Goal: Contribute content: Add original content to the website for others to see

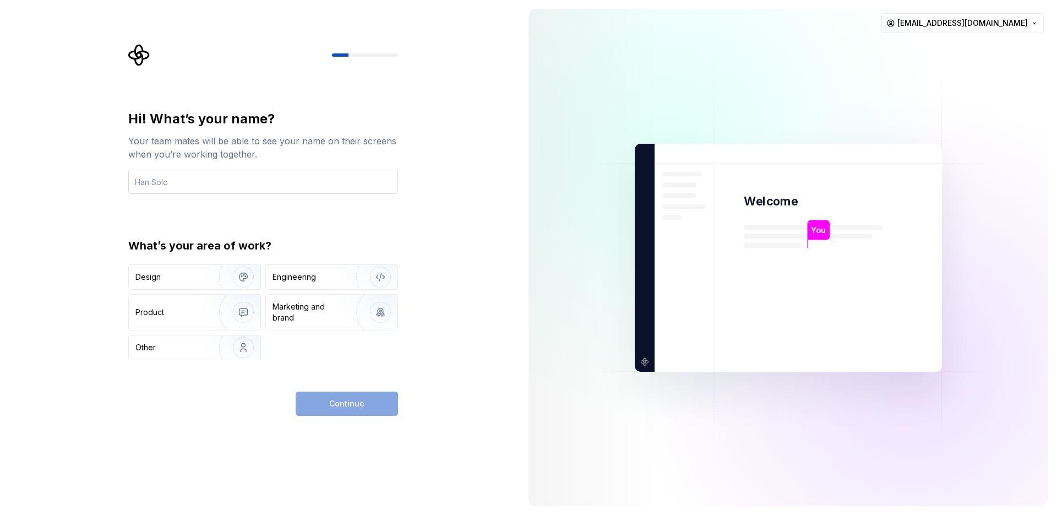
click at [144, 188] on input "text" at bounding box center [263, 182] width 270 height 24
type input "88888"
click at [378, 407] on div "Continue" at bounding box center [347, 404] width 102 height 24
click at [144, 273] on div "Design" at bounding box center [147, 276] width 25 height 11
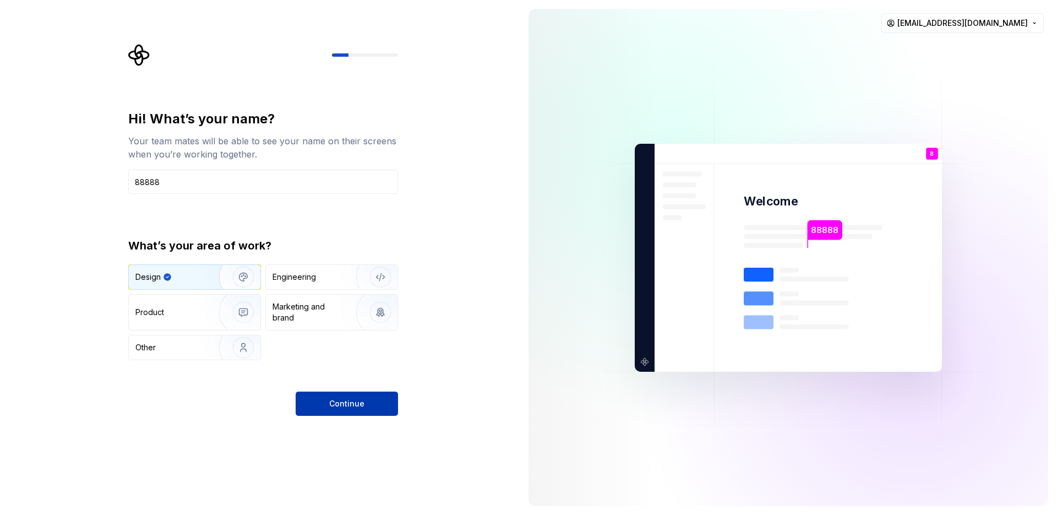
click at [362, 404] on span "Continue" at bounding box center [346, 403] width 35 height 11
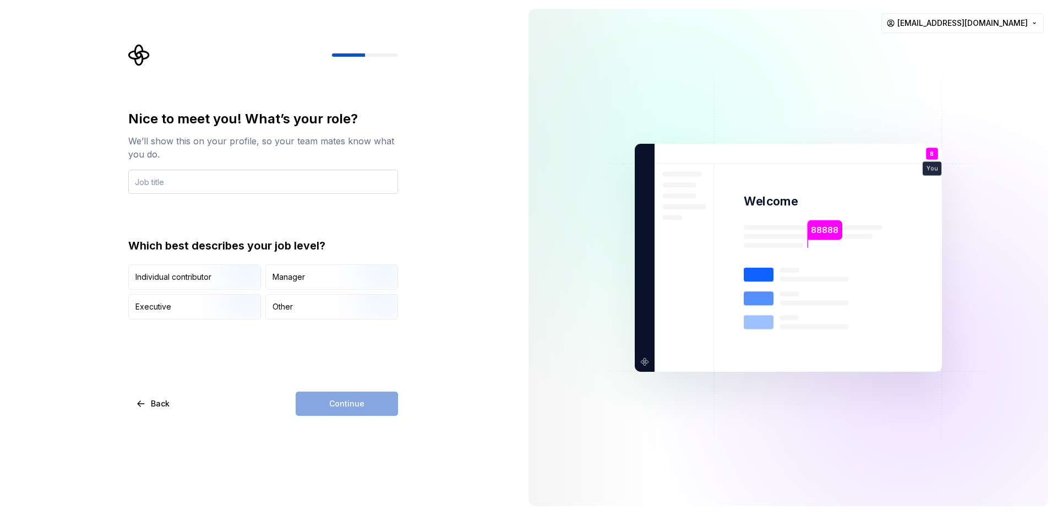
click at [344, 187] on input "text" at bounding box center [263, 182] width 270 height 24
click at [156, 182] on input "xubo 666" at bounding box center [263, 182] width 270 height 24
type input "xubo666"
click at [348, 311] on img "button" at bounding box center [371, 321] width 70 height 74
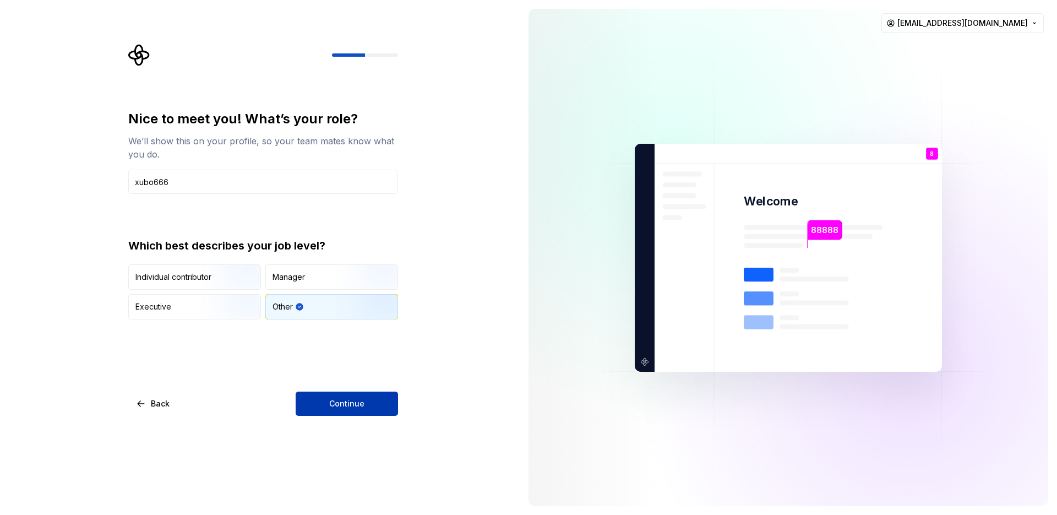
click at [372, 405] on button "Continue" at bounding box center [347, 404] width 102 height 24
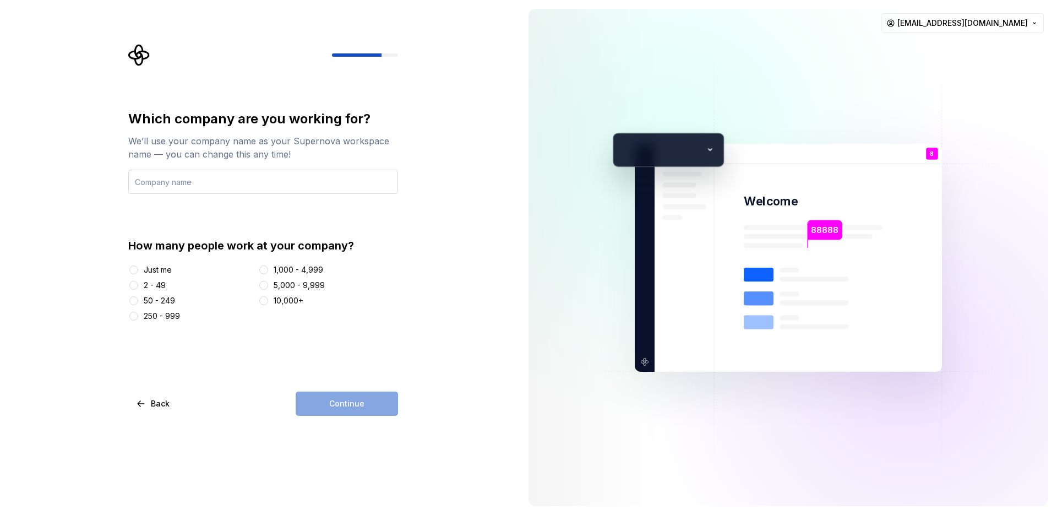
click at [335, 188] on input "text" at bounding box center [263, 182] width 270 height 24
click at [156, 291] on div "Just me 2 - 49 50 - 249 250 - 999 1,000 - 4,999 5,000 - 9,999 10,000+" at bounding box center [263, 292] width 270 height 57
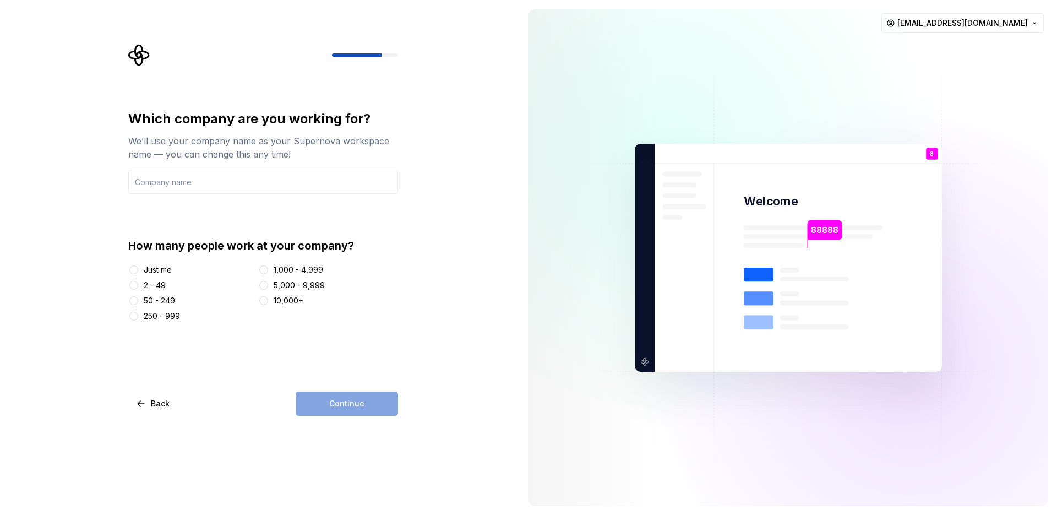
click at [137, 263] on div "How many people work at your company? Just me 2 - 49 50 - 249 250 - 999 1,000 -…" at bounding box center [263, 280] width 270 height 84
click at [139, 271] on div "Just me" at bounding box center [191, 269] width 126 height 11
click at [137, 269] on button "Just me" at bounding box center [133, 269] width 9 height 9
click at [210, 177] on input "text" at bounding box center [263, 182] width 270 height 24
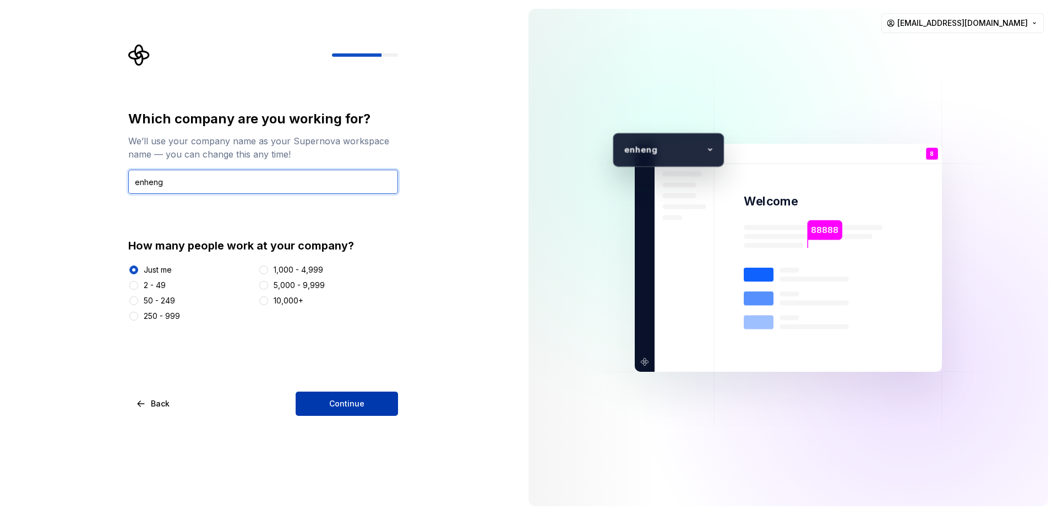
type input "enheng"
click at [356, 404] on span "Continue" at bounding box center [346, 403] width 35 height 11
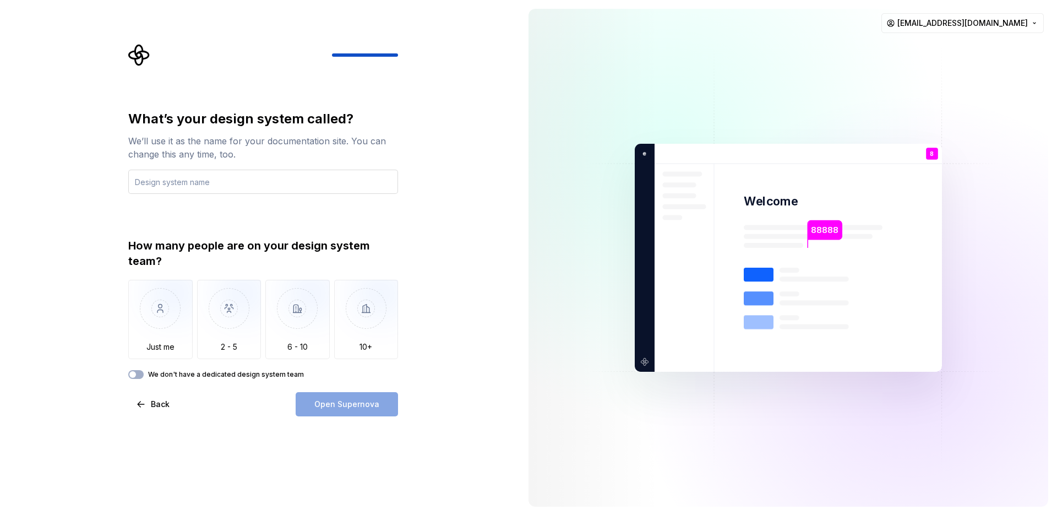
click at [139, 182] on input "text" at bounding box center [263, 182] width 270 height 24
click at [151, 178] on input "text" at bounding box center [263, 182] width 270 height 24
type input "high"
click at [160, 317] on img "button" at bounding box center [160, 317] width 64 height 74
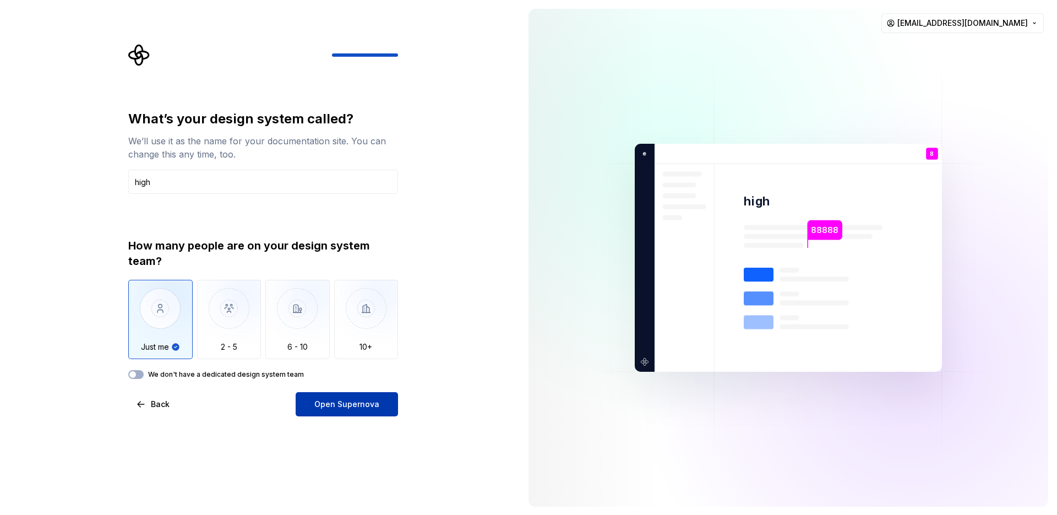
click at [371, 408] on span "Open Supernova" at bounding box center [346, 404] width 65 height 11
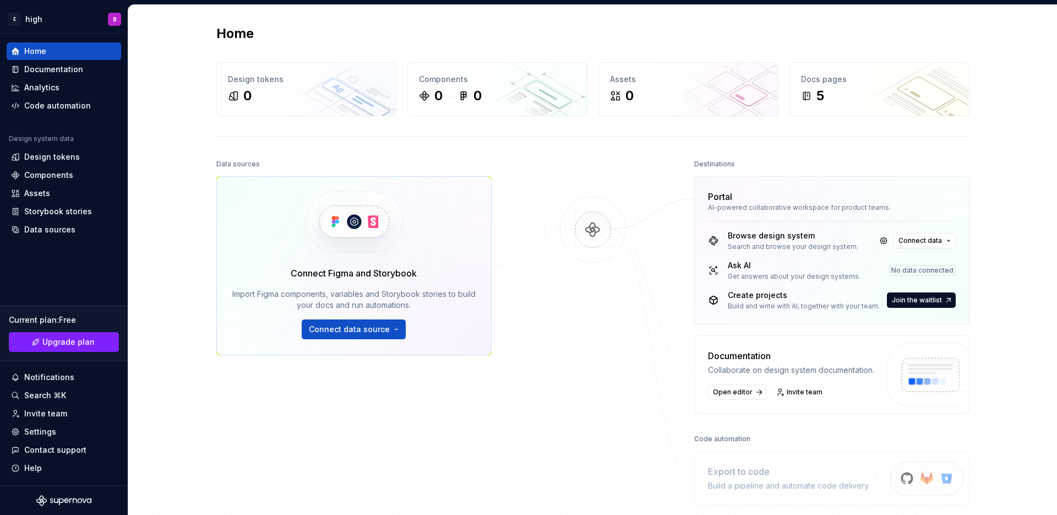
click at [931, 255] on div "Browse design system Search and browse your design system. Connect data Ask AI …" at bounding box center [832, 272] width 274 height 103
click at [50, 157] on div "Design tokens" at bounding box center [52, 156] width 56 height 11
click at [44, 155] on div "Design tokens" at bounding box center [52, 156] width 56 height 11
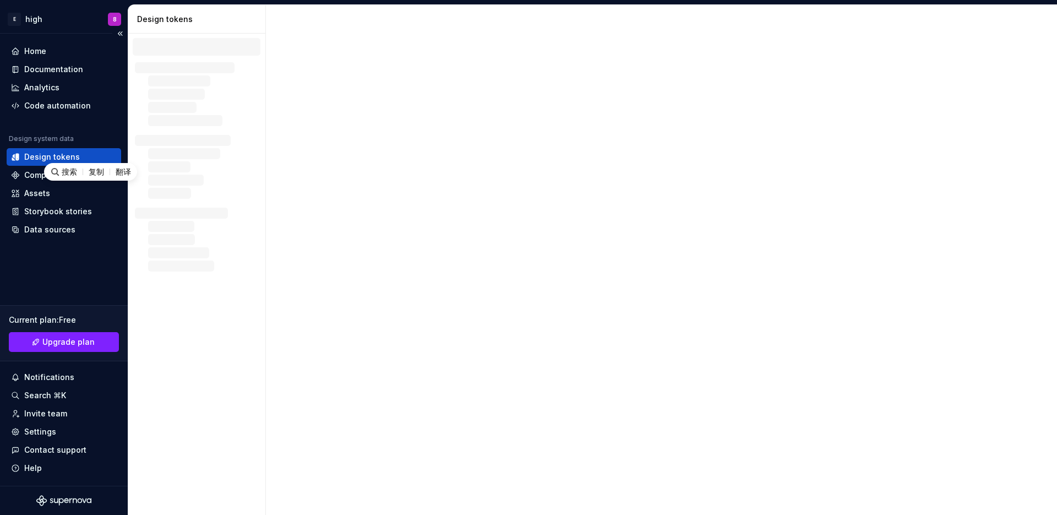
click at [69, 287] on div "Home Documentation Analytics Code automation Design system data Design tokens C…" at bounding box center [64, 260] width 128 height 452
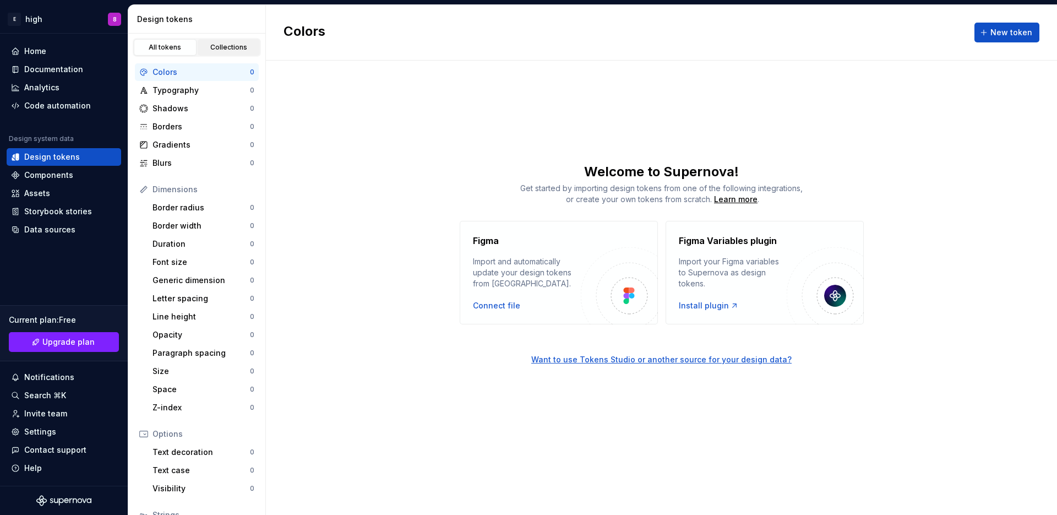
click at [213, 50] on div "Collections" at bounding box center [229, 47] width 55 height 9
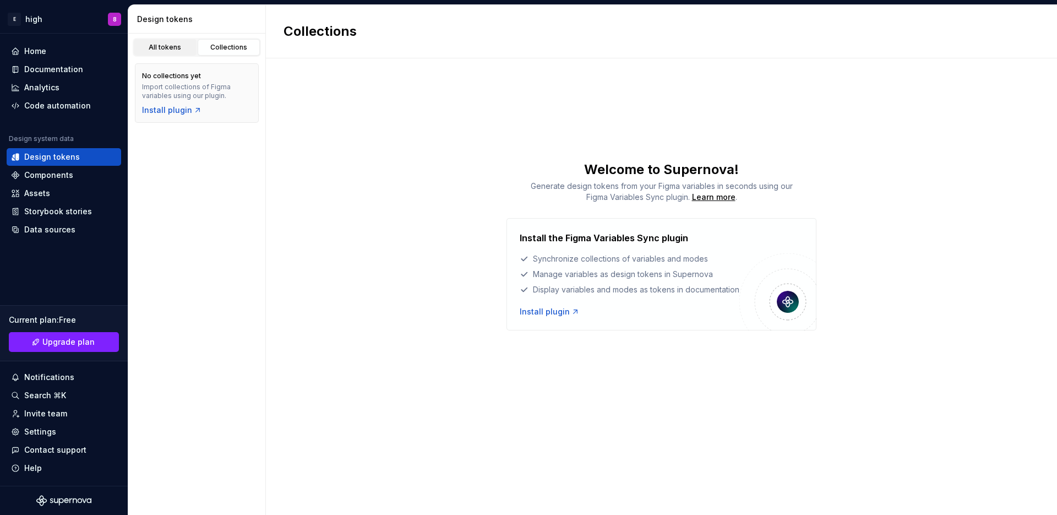
click at [162, 50] on div "All tokens" at bounding box center [165, 47] width 55 height 9
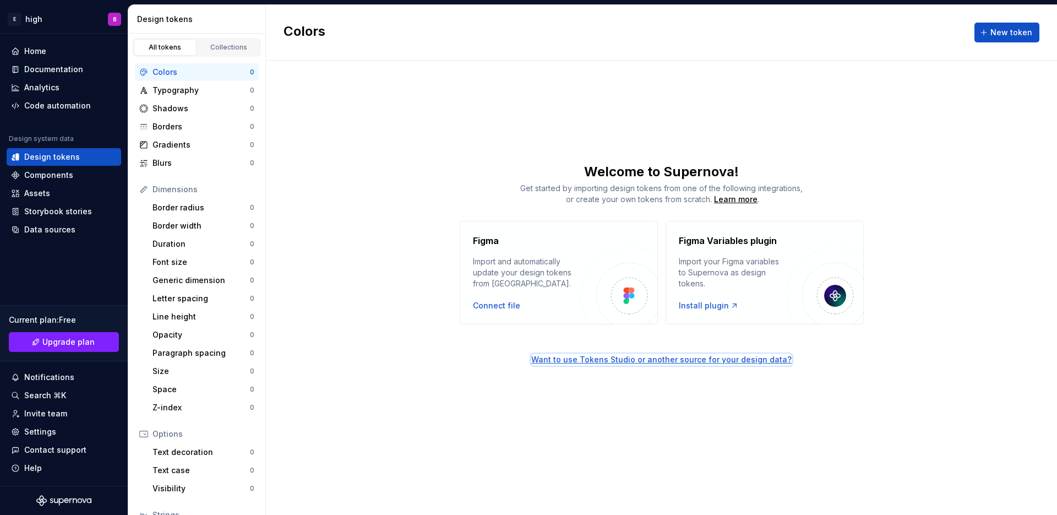
click at [749, 359] on div "Want to use Tokens Studio or another source for your design data?" at bounding box center [661, 359] width 260 height 11
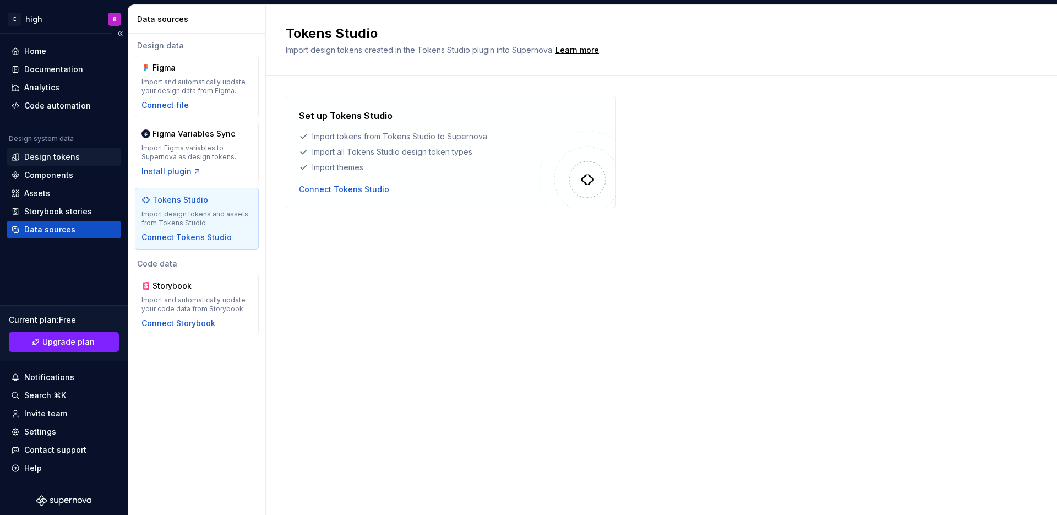
click at [44, 156] on div "Design tokens" at bounding box center [52, 156] width 56 height 11
click at [48, 157] on div "Design tokens" at bounding box center [52, 156] width 56 height 11
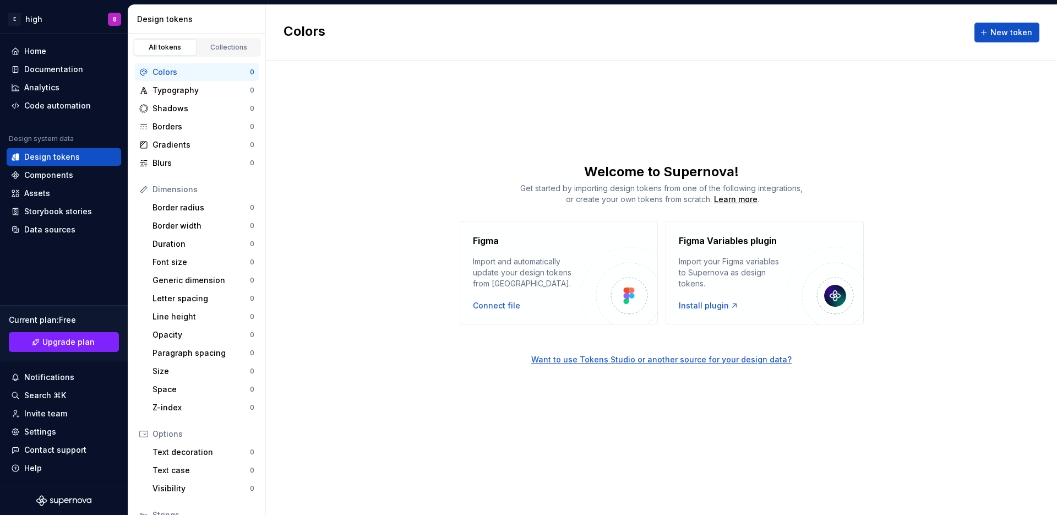
click at [787, 313] on img at bounding box center [825, 285] width 77 height 77
click at [1020, 40] on button "New token" at bounding box center [1007, 33] width 65 height 20
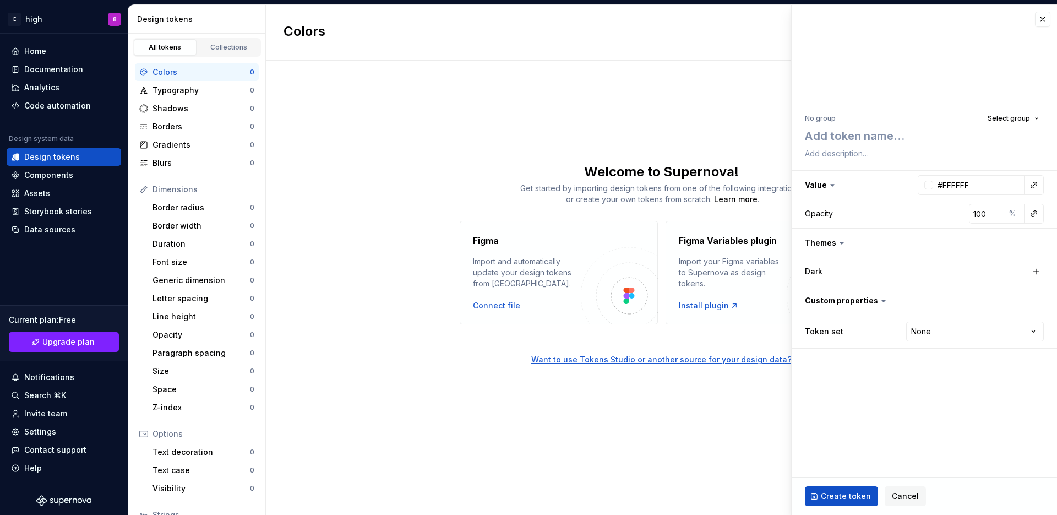
click at [1014, 33] on div at bounding box center [924, 54] width 265 height 99
click at [1041, 184] on button "button" at bounding box center [1033, 184] width 15 height 15
click at [1008, 248] on html "E high 8 Home Documentation Analytics Code automation Design system data Design…" at bounding box center [528, 257] width 1057 height 515
click at [1028, 118] on span "Select group" at bounding box center [1009, 118] width 42 height 9
click at [944, 96] on div at bounding box center [924, 54] width 265 height 99
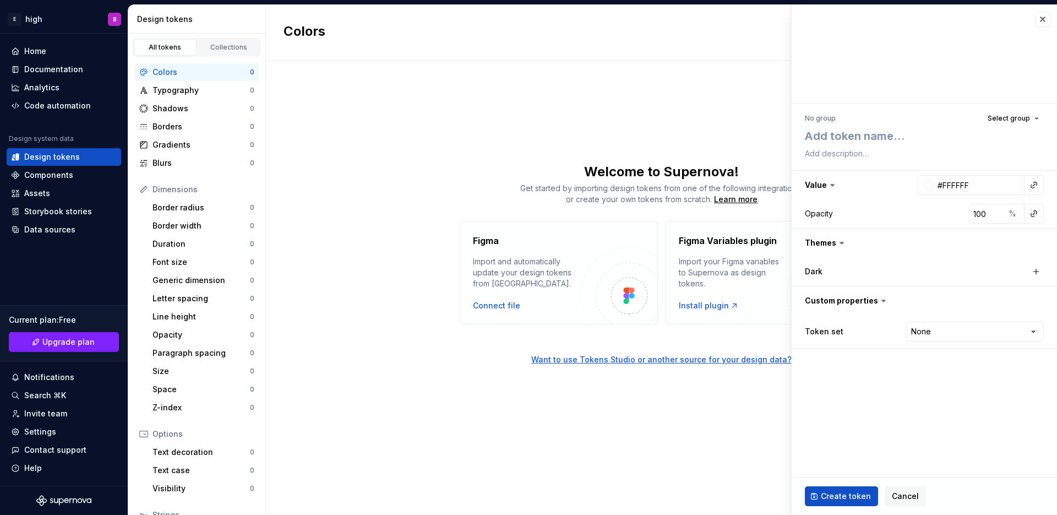
click at [834, 183] on icon at bounding box center [832, 185] width 11 height 11
click at [821, 186] on button "button" at bounding box center [924, 185] width 265 height 29
click at [834, 183] on button "button" at bounding box center [924, 185] width 265 height 29
click at [984, 186] on input "#FFFFFF" at bounding box center [978, 185] width 91 height 20
click at [946, 233] on button "button" at bounding box center [924, 243] width 265 height 29
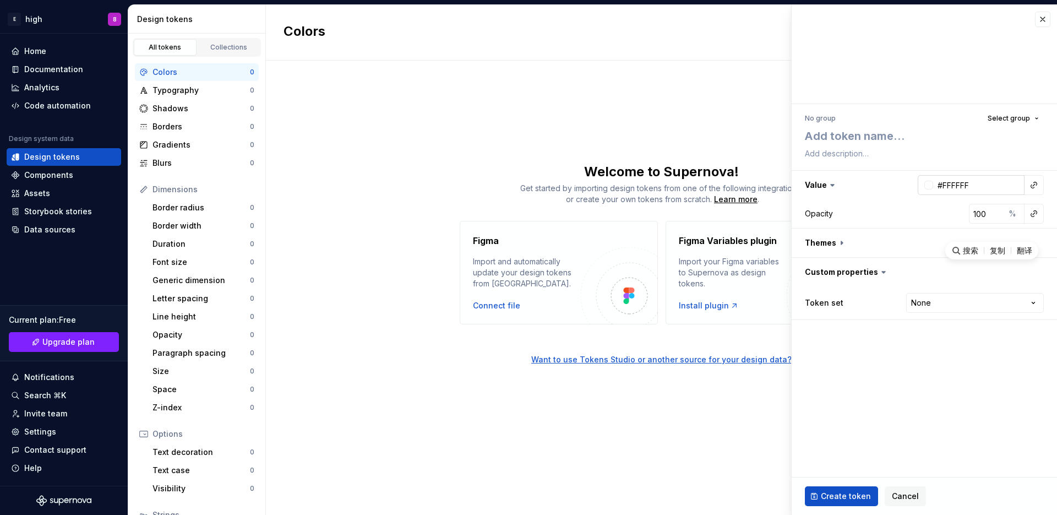
click at [926, 184] on div at bounding box center [929, 185] width 9 height 9
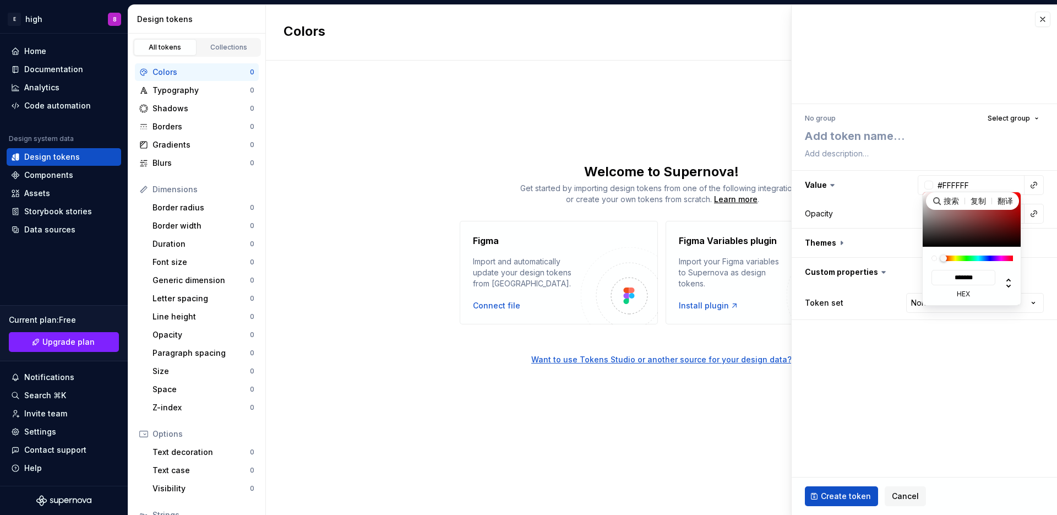
click at [976, 253] on div "******* hex" at bounding box center [972, 276] width 99 height 58
click at [980, 256] on div at bounding box center [978, 259] width 69 height 6
click at [968, 259] on div at bounding box center [978, 259] width 69 height 6
click at [986, 256] on div at bounding box center [978, 259] width 69 height 6
click at [978, 253] on div "******* hex" at bounding box center [972, 276] width 99 height 58
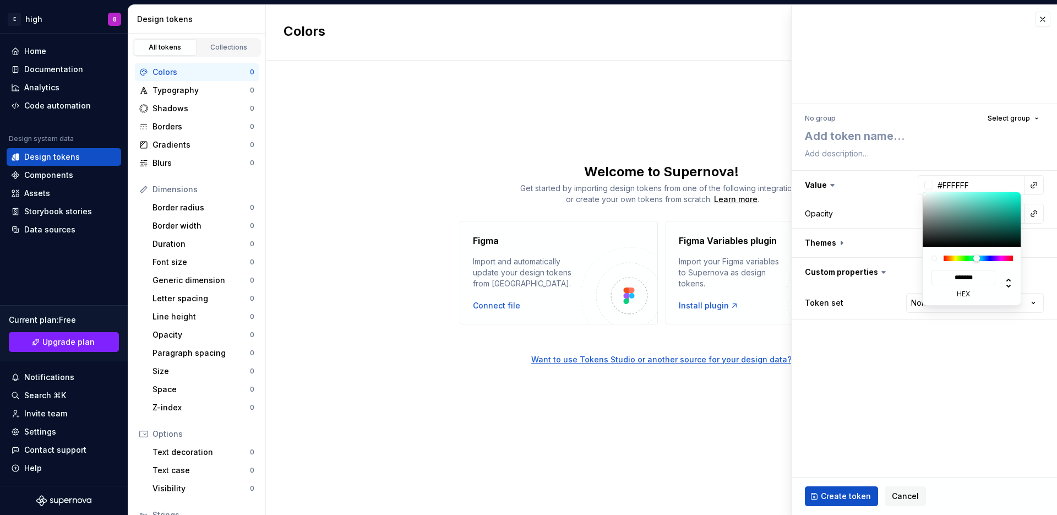
click at [977, 257] on div at bounding box center [978, 259] width 69 height 6
click at [993, 258] on div at bounding box center [978, 259] width 69 height 6
click at [985, 259] on div at bounding box center [978, 259] width 69 height 6
type textarea "*"
click at [1008, 278] on icon at bounding box center [1008, 282] width 13 height 13
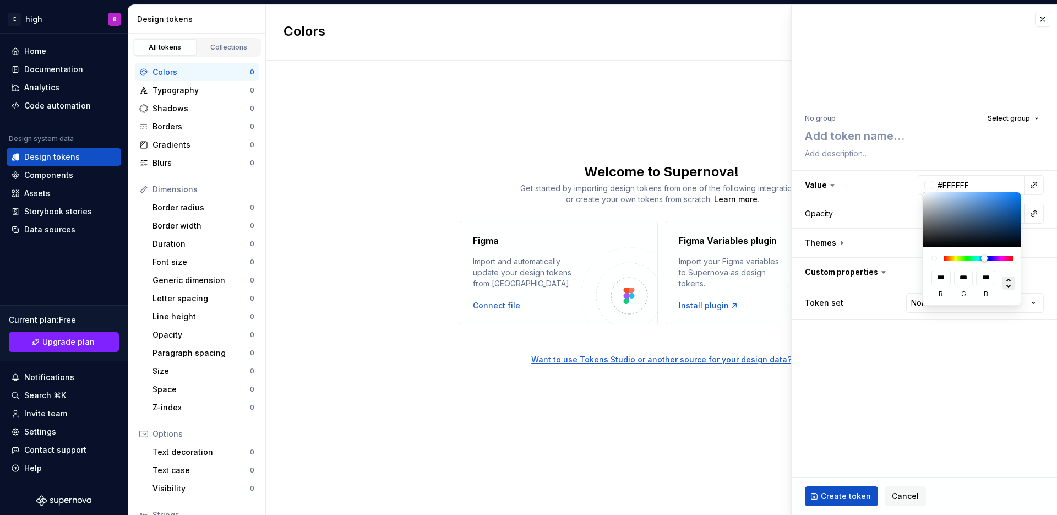
click at [1009, 274] on div at bounding box center [1005, 284] width 18 height 29
click at [1008, 289] on icon at bounding box center [1008, 282] width 13 height 13
type input "***"
type input "**"
type input "****"
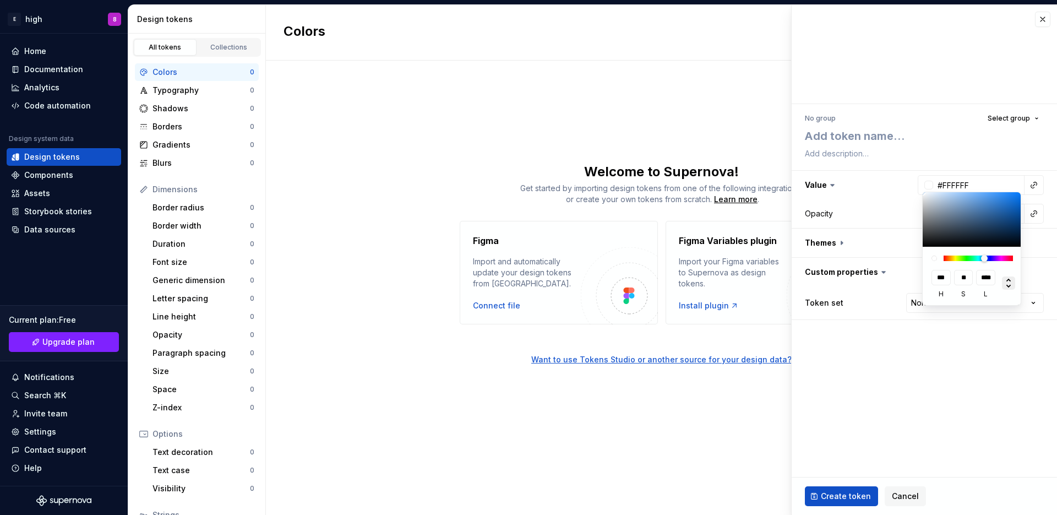
click at [991, 229] on div at bounding box center [972, 219] width 99 height 55
type input "#1B3755"
type input "***"
type textarea "*"
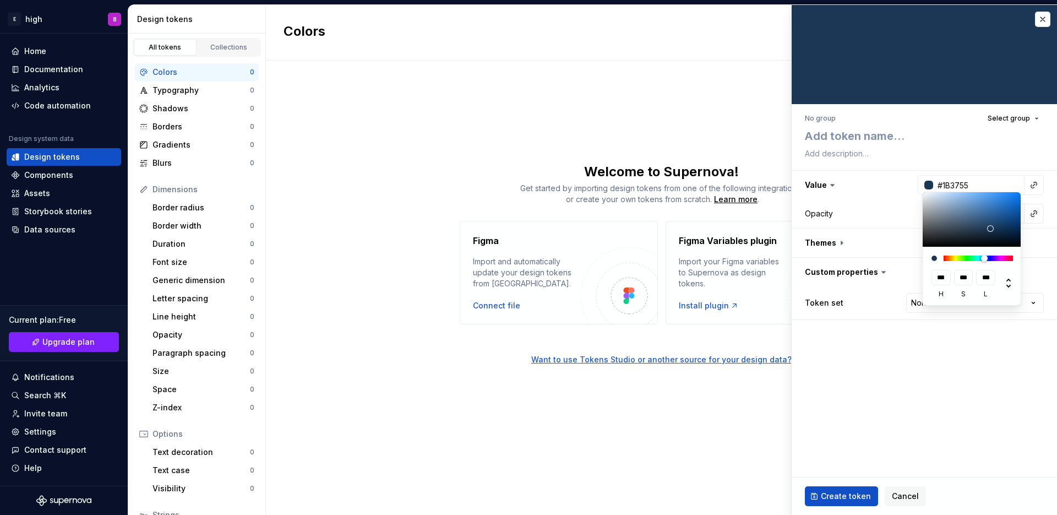
type input "#211B55"
type input "***"
click at [991, 256] on div at bounding box center [978, 259] width 69 height 6
type textarea "*"
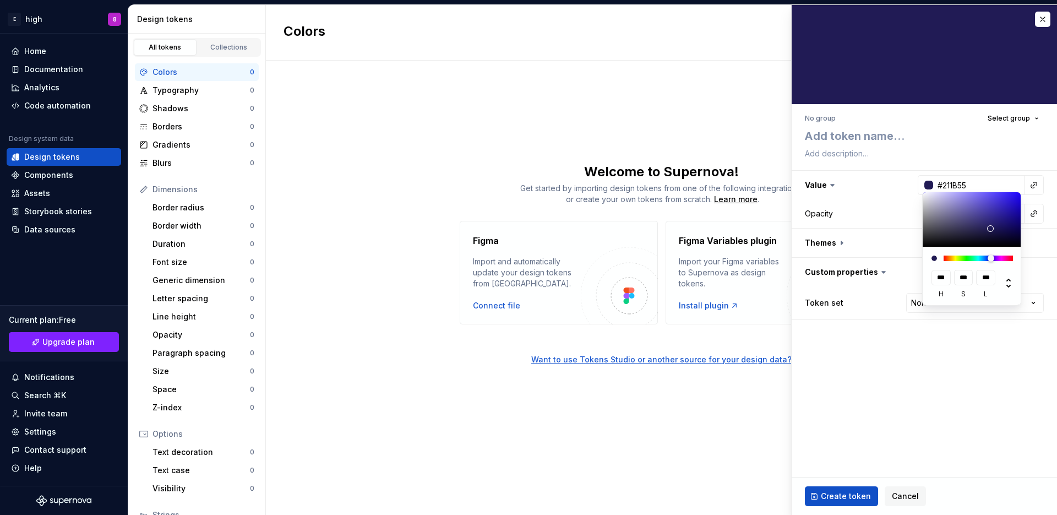
type input "#551B2E"
type input "***"
click at [1009, 256] on div at bounding box center [978, 259] width 69 height 6
type textarea "*"
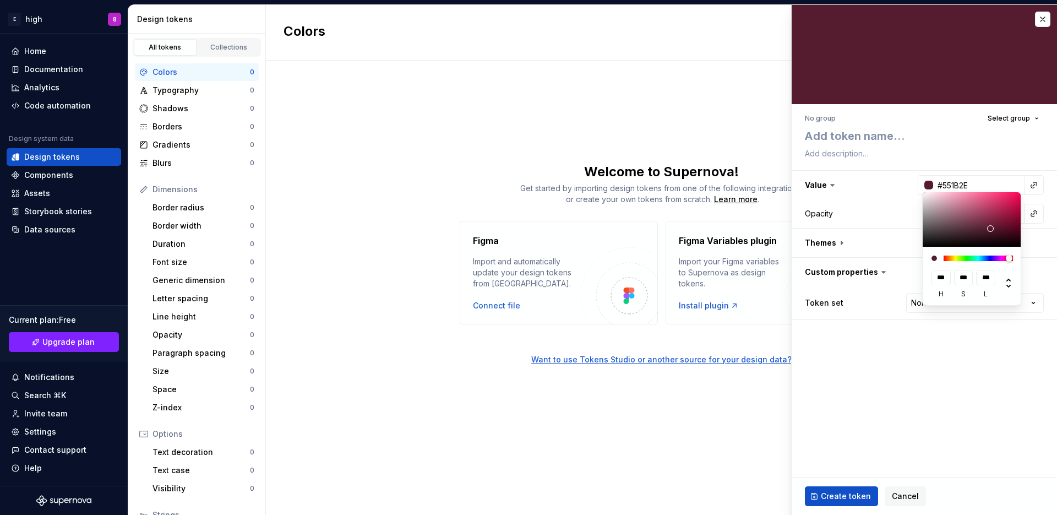
type input "#9D294F"
type input "***"
click at [996, 213] on div at bounding box center [972, 219] width 99 height 55
type textarea "*"
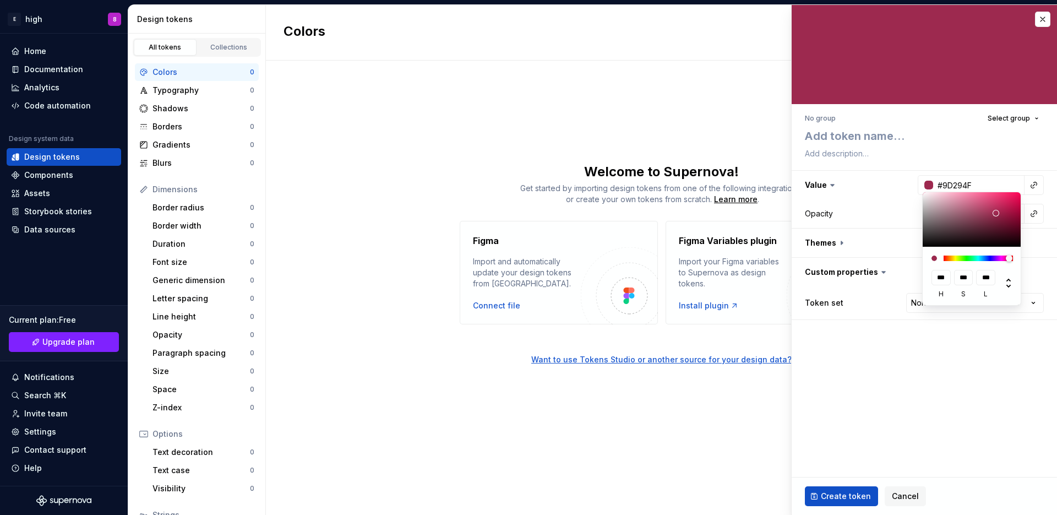
type input "#B43E65"
type input "***"
click at [988, 208] on div at bounding box center [972, 219] width 99 height 55
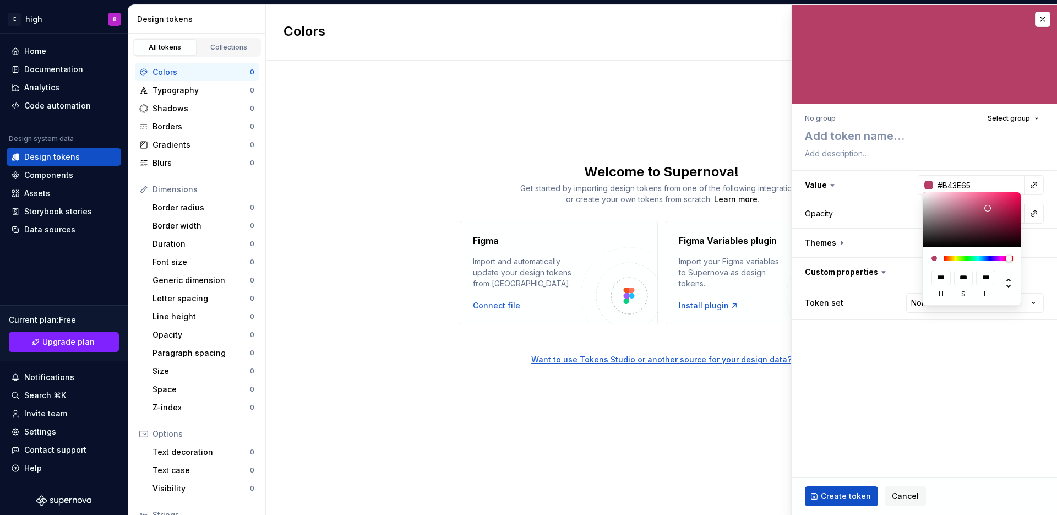
click at [1016, 150] on html "E high 8 Home Documentation Analytics Code automation Design system data Design…" at bounding box center [528, 257] width 1057 height 515
click at [947, 161] on html "E high 8 Home Documentation Analytics Code automation Design system data Design…" at bounding box center [528, 257] width 1057 height 515
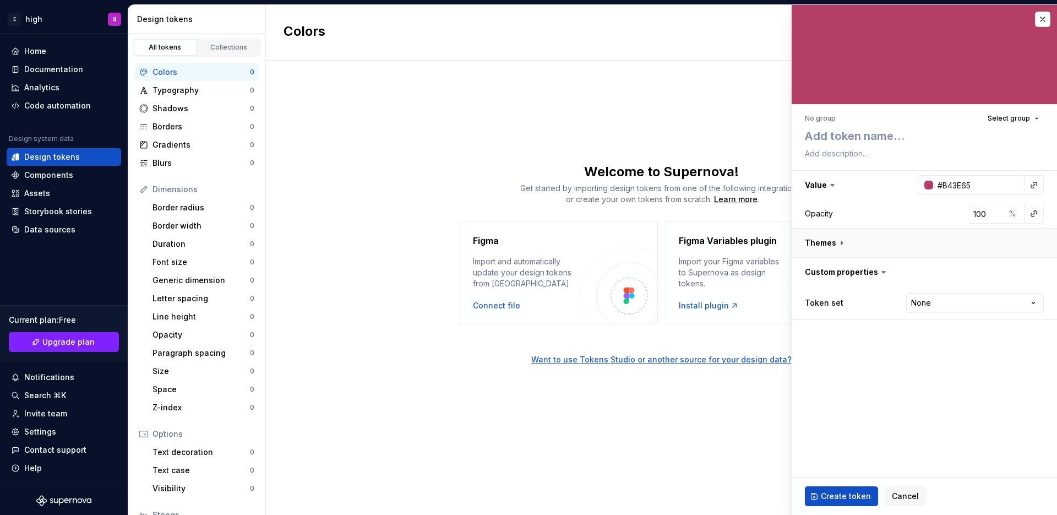
click at [831, 247] on button "button" at bounding box center [924, 243] width 265 height 29
click at [1034, 276] on button "button" at bounding box center [1036, 271] width 15 height 15
click at [927, 272] on button "button" at bounding box center [925, 272] width 20 height 20
click at [821, 276] on label "Dark" at bounding box center [814, 271] width 18 height 11
click at [1035, 334] on html "E high 8 Home Documentation Analytics Code automation Design system data Design…" at bounding box center [528, 257] width 1057 height 515
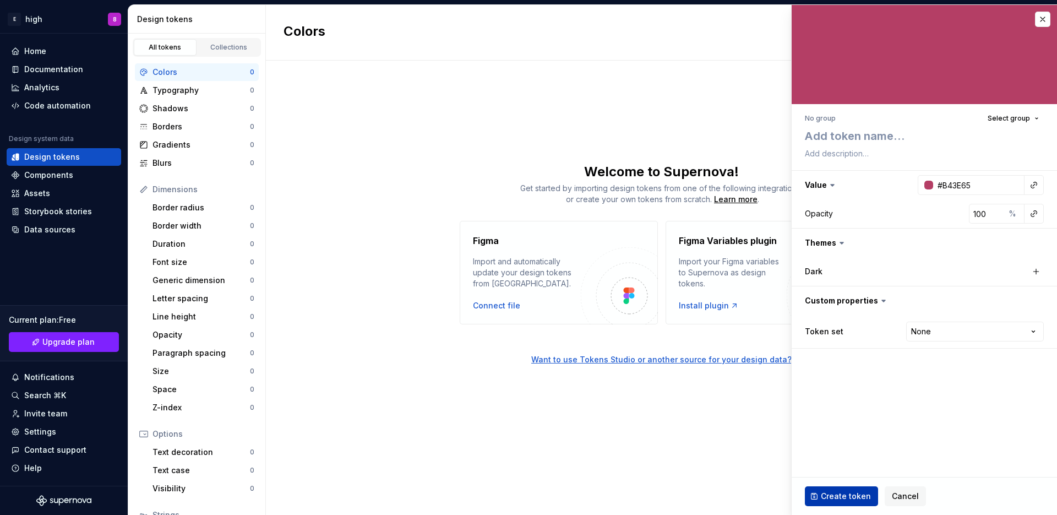
click at [854, 498] on span "Create token" at bounding box center [846, 496] width 50 height 11
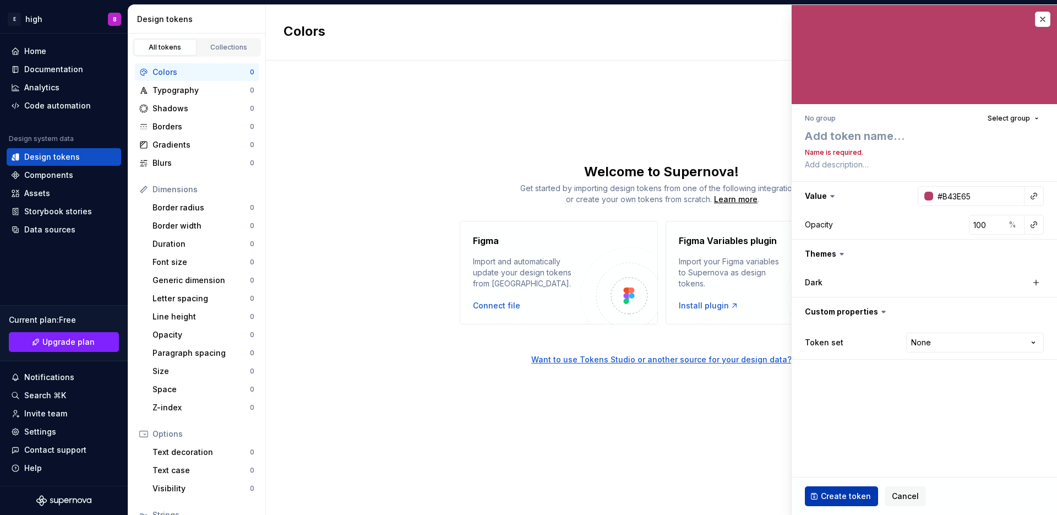
click at [843, 499] on span "Create token" at bounding box center [846, 496] width 50 height 11
type textarea "*"
click at [949, 139] on textarea at bounding box center [922, 136] width 239 height 20
type textarea "1"
type textarea "*"
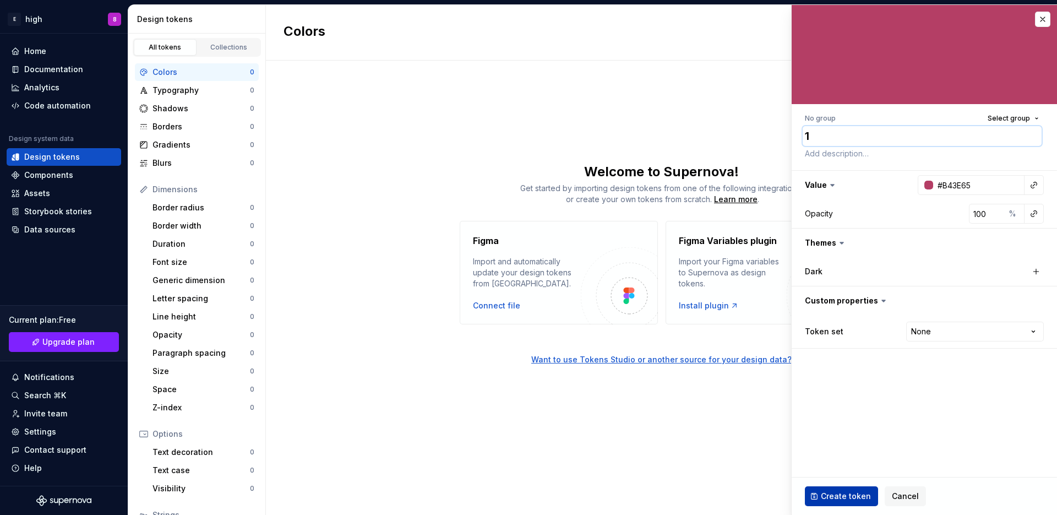
type textarea "1"
click at [857, 503] on button "Create token" at bounding box center [841, 496] width 73 height 20
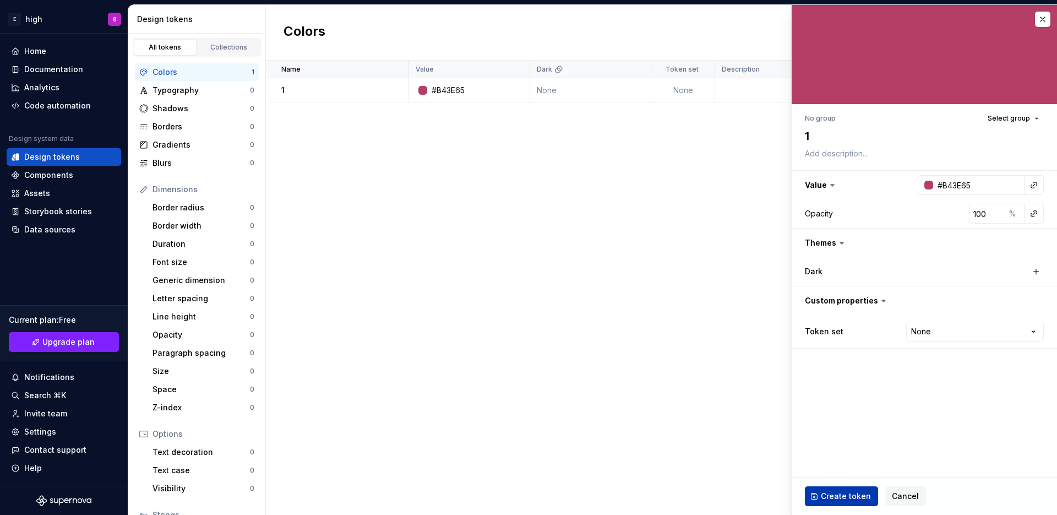
type textarea "*"
type input "#FFFFFF"
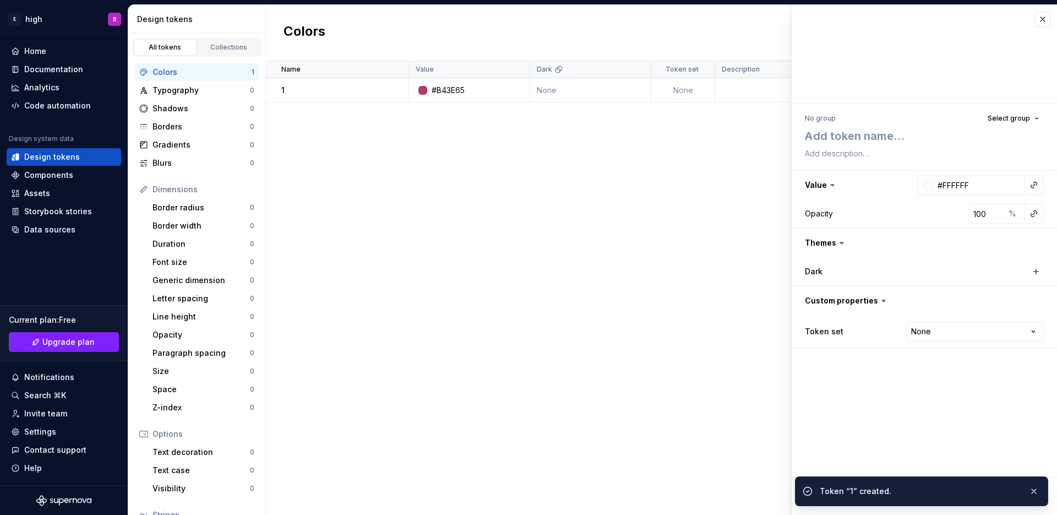
click at [335, 421] on div "Name Value Dark Token set Description Last updated 1 #B43E65 None None less tha…" at bounding box center [661, 288] width 791 height 454
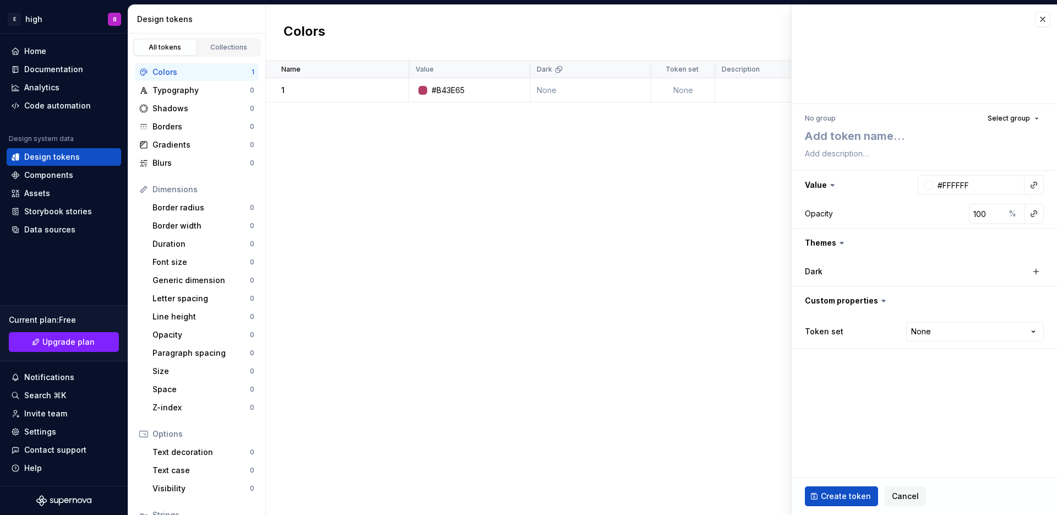
type textarea "*"
click at [165, 93] on div "Typography" at bounding box center [201, 90] width 97 height 11
